Goal: Transaction & Acquisition: Purchase product/service

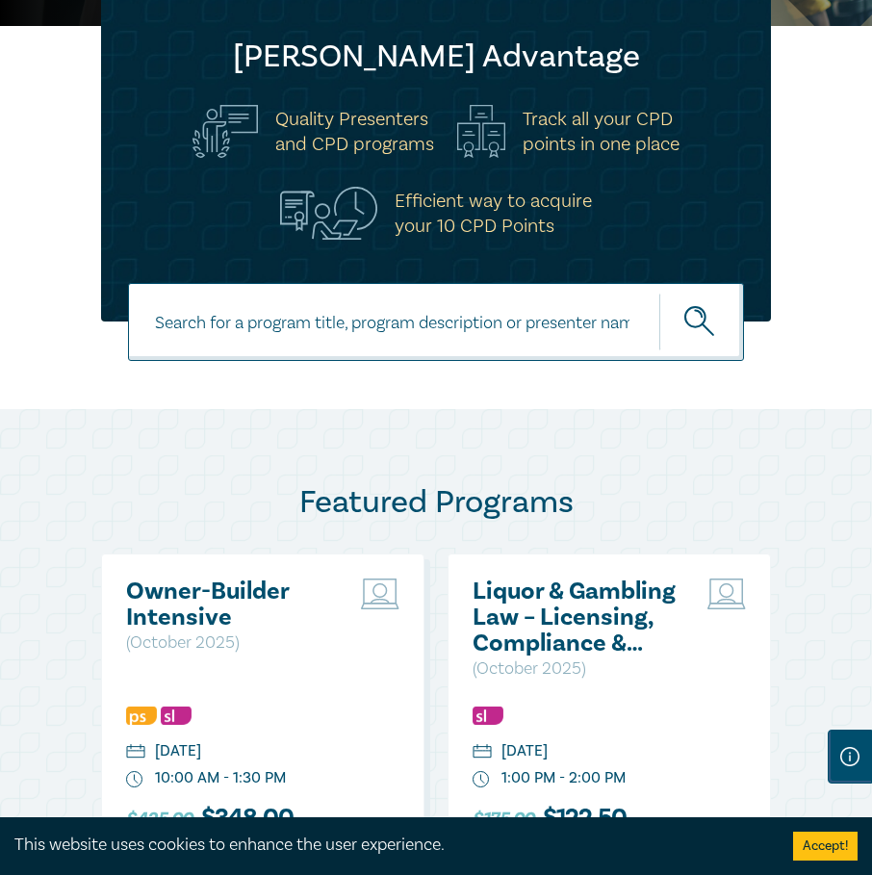
scroll to position [481, 0]
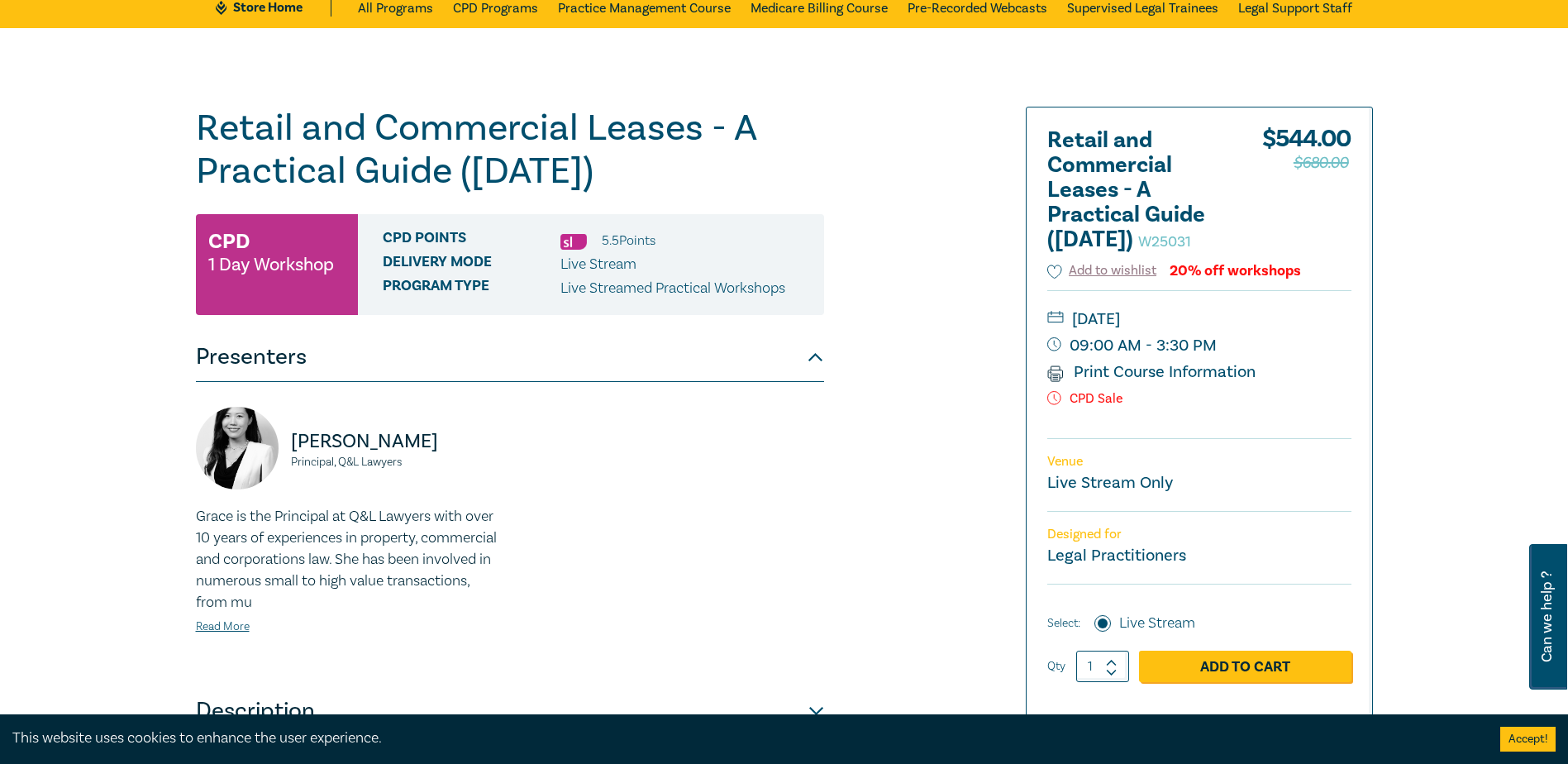
scroll to position [166, 0]
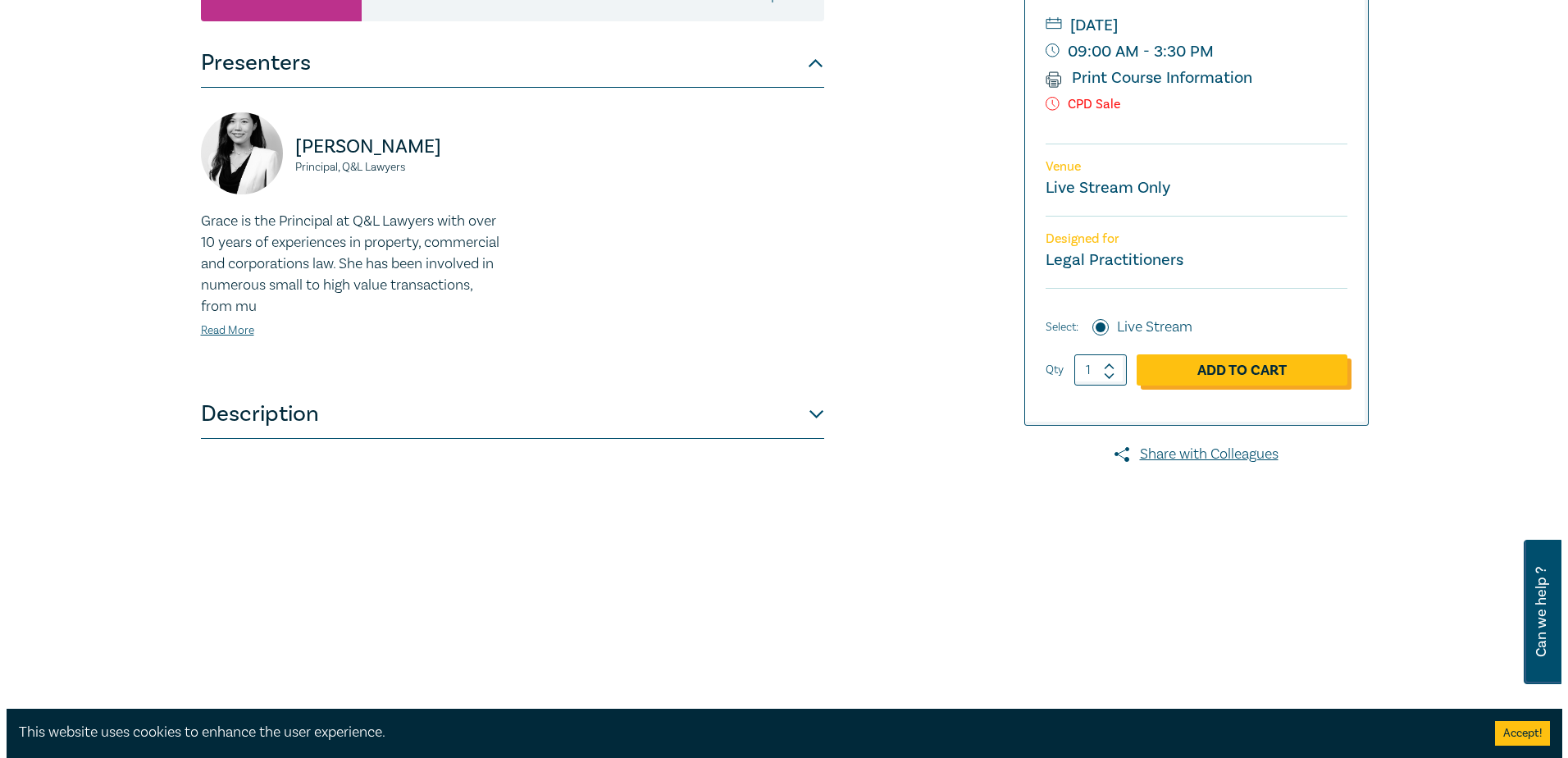
scroll to position [410, 0]
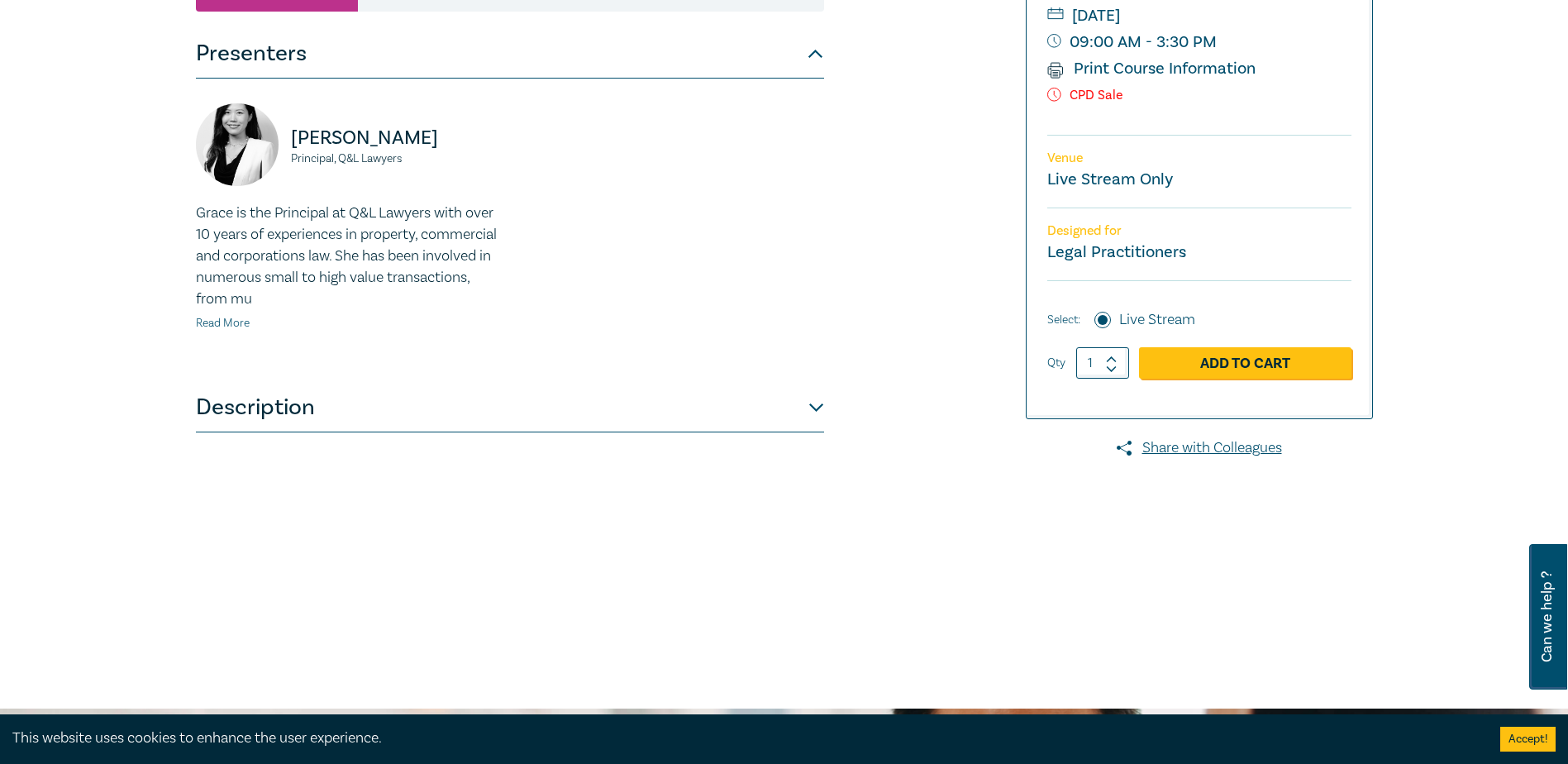
click at [219, 323] on link "Read More" at bounding box center [222, 323] width 54 height 15
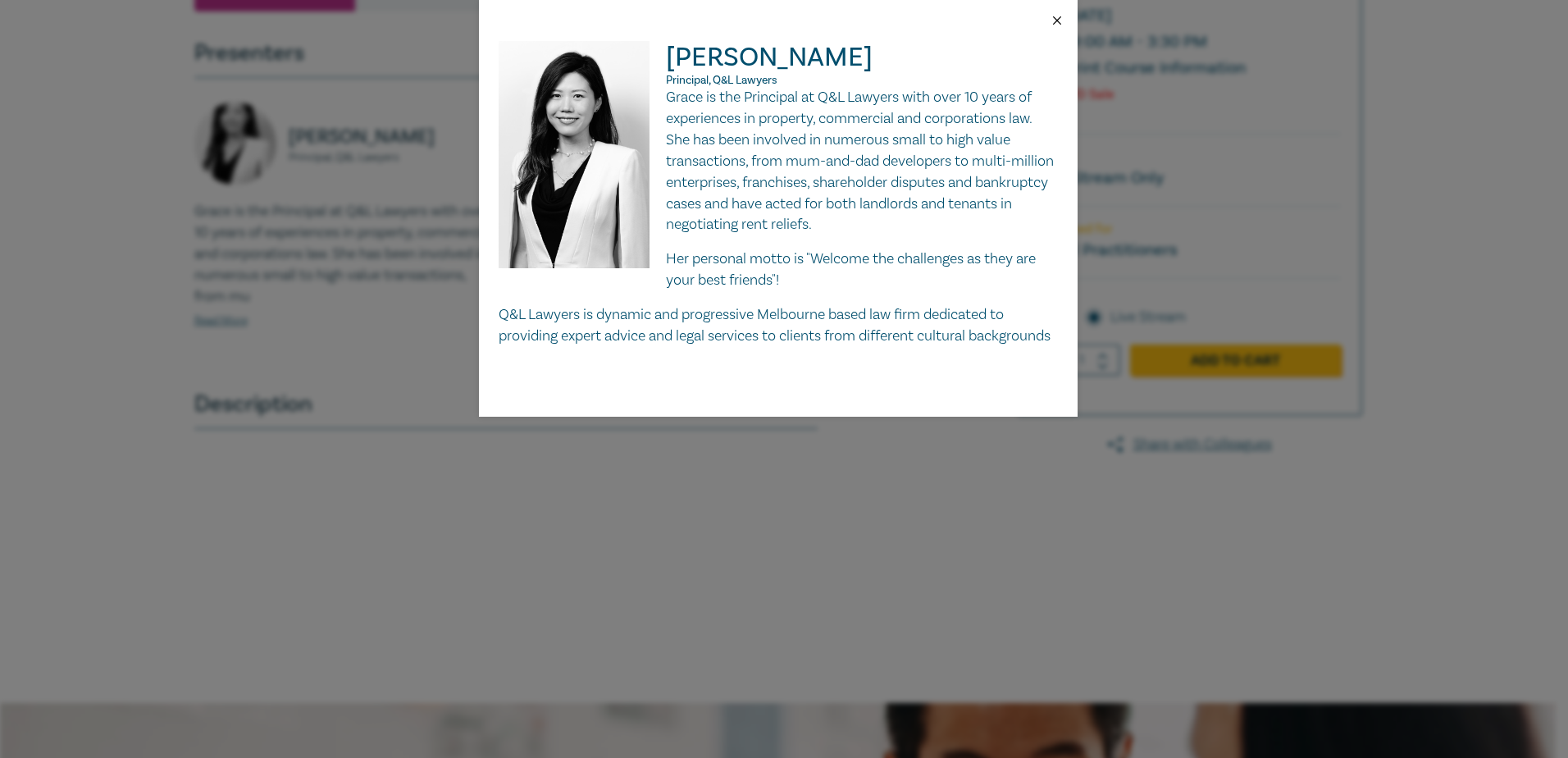
click at [1059, 19] on button "Close" at bounding box center [1056, 20] width 14 height 14
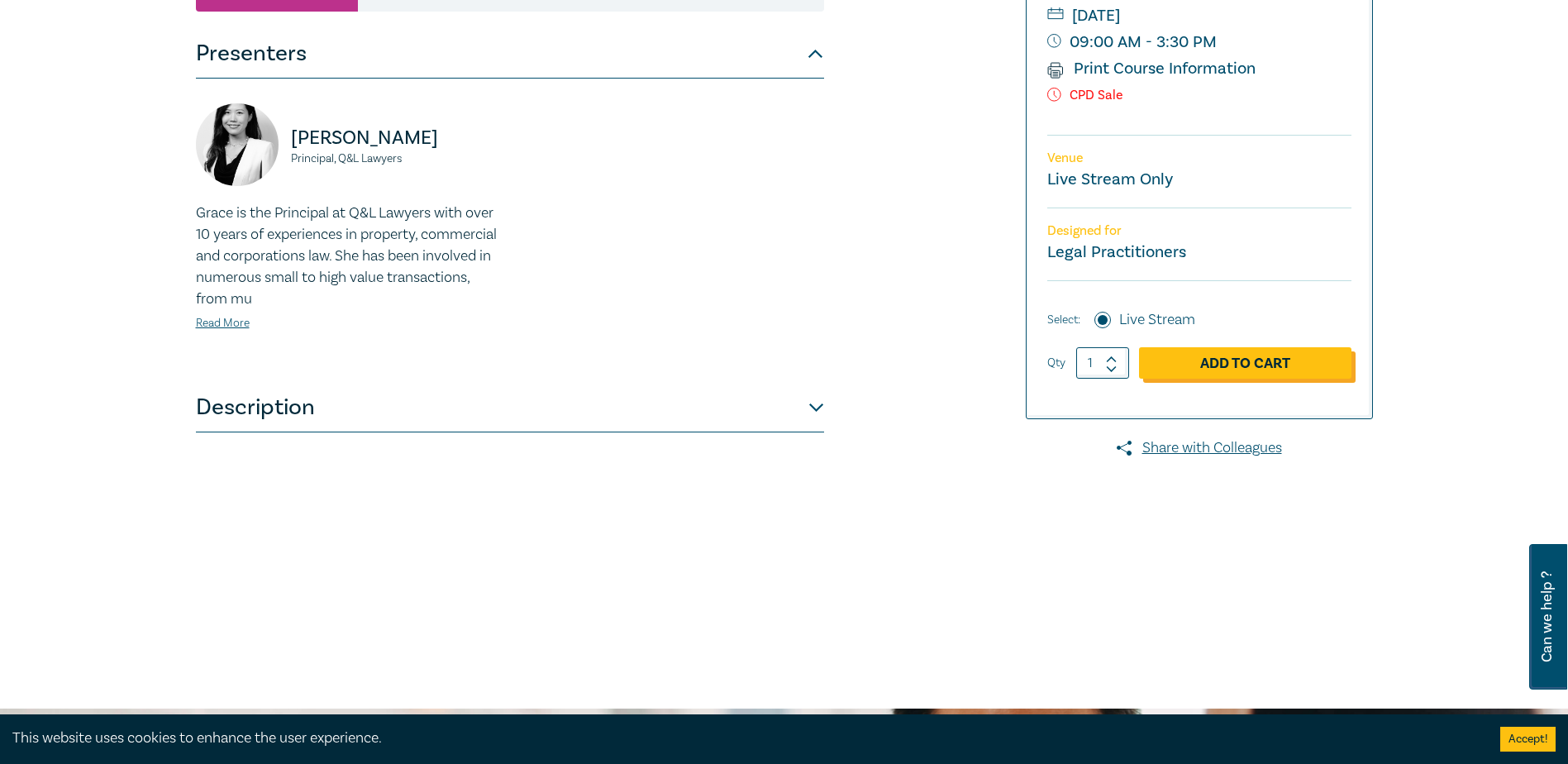
click at [1280, 379] on link "Add to Cart" at bounding box center [1244, 362] width 212 height 32
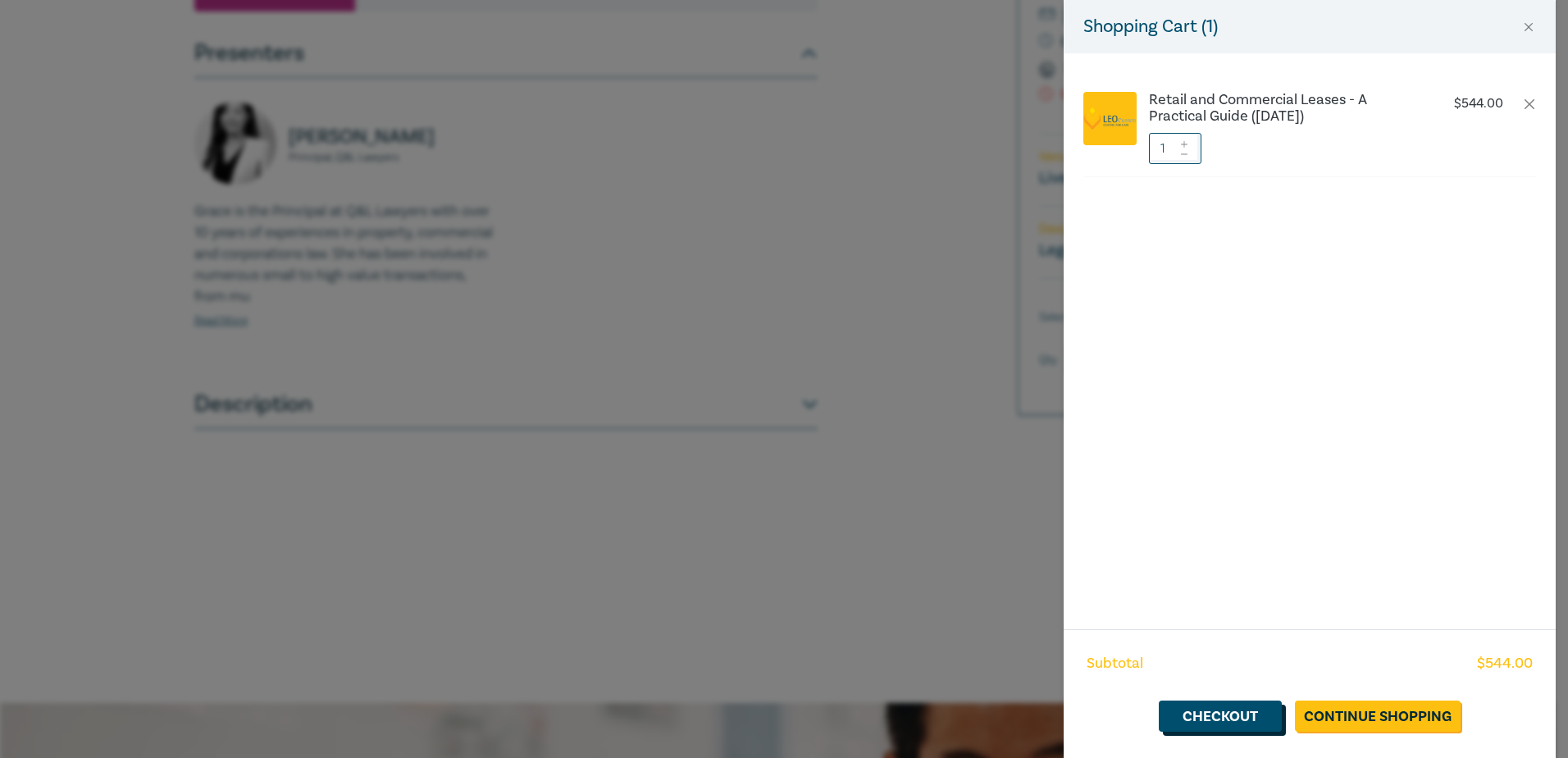
click at [1237, 717] on link "Checkout" at bounding box center [1221, 715] width 123 height 32
